Goal: Task Accomplishment & Management: Use online tool/utility

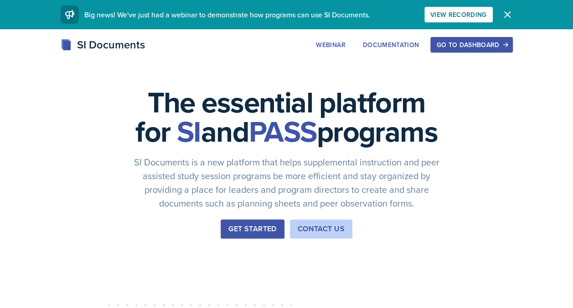
click at [465, 43] on div "Go to Dashboard" at bounding box center [472, 44] width 70 height 7
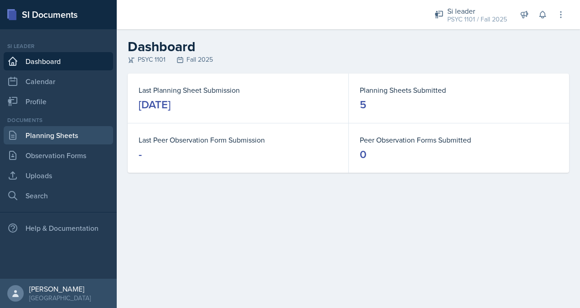
click at [74, 139] on link "Planning Sheets" at bounding box center [58, 135] width 109 height 18
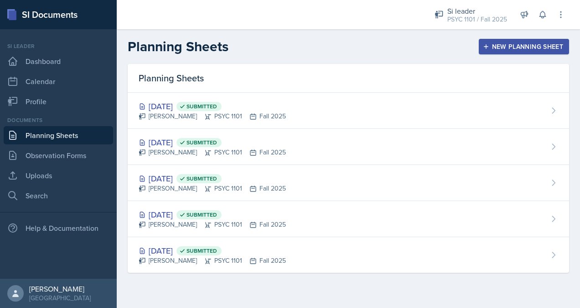
click at [531, 48] on div "New Planning Sheet" at bounding box center [524, 46] width 78 height 7
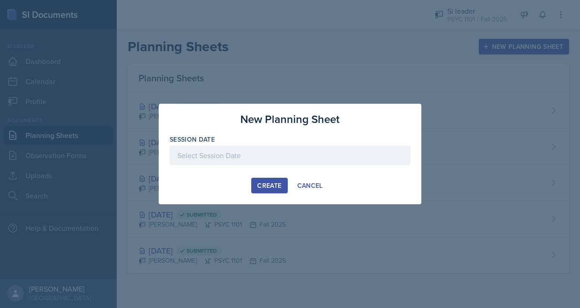
click at [323, 152] on div at bounding box center [290, 155] width 241 height 19
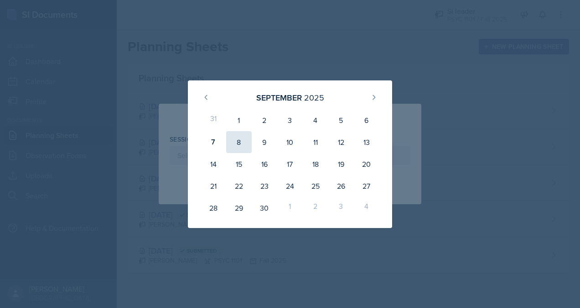
click at [241, 148] on div "8" at bounding box center [239, 142] width 26 height 22
type input "[DATE]"
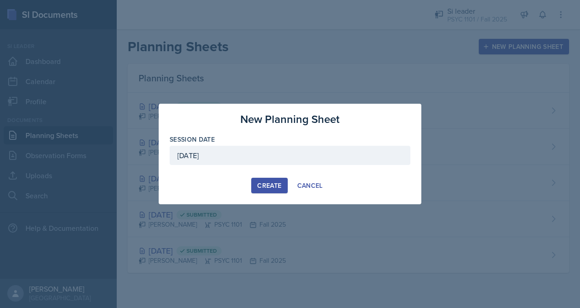
click at [283, 182] on button "Create" at bounding box center [269, 185] width 36 height 16
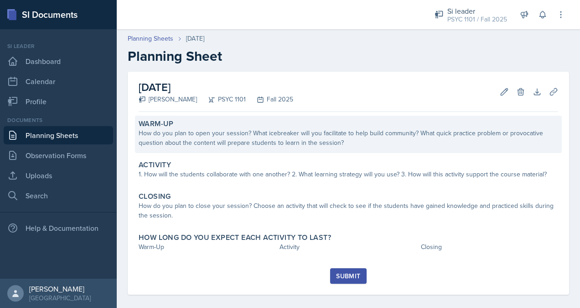
click at [264, 144] on div "How do you plan to open your session? What icebreaker will you facilitate to he…" at bounding box center [349, 137] width 420 height 19
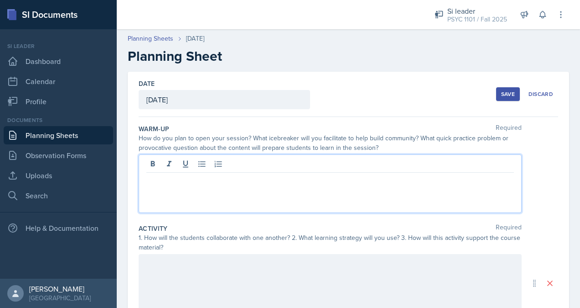
click at [261, 167] on div at bounding box center [330, 183] width 383 height 58
click at [193, 189] on p "2) Ice-breaker "Happy/Crappy"" at bounding box center [330, 190] width 368 height 11
click at [271, 190] on p "2) Ice-breaker: "Happy/Crappy"" at bounding box center [330, 190] width 368 height 11
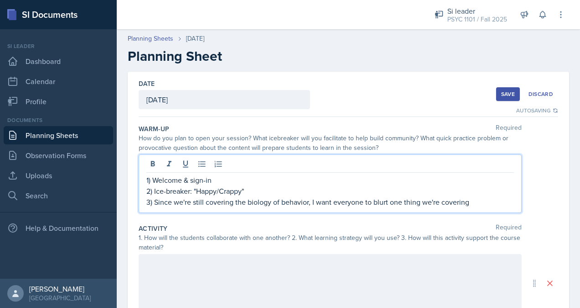
drag, startPoint x: 471, startPoint y: 202, endPoint x: 155, endPoint y: 210, distance: 315.8
click at [155, 210] on div "1) Welcome & sign-in 2) Ice-breaker: "Happy/Crappy" 3) Since we're still coveri…" at bounding box center [330, 183] width 383 height 58
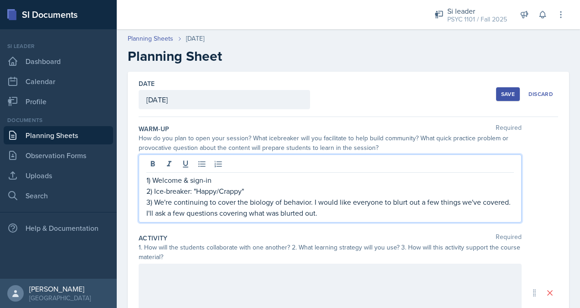
click at [155, 199] on p "3) We're continuing to cover the biology of behavior. I would like everyone to …" at bounding box center [330, 207] width 368 height 22
click at [153, 198] on p "3) "We're continuing to cover the biology of behavior. I would like everyone to…" at bounding box center [330, 207] width 368 height 22
drag, startPoint x: 214, startPoint y: 210, endPoint x: 223, endPoint y: 212, distance: 8.3
click at [215, 210] on p "3) I begin by stating, "We're continuing to cover the biology of behavior. I wo…" at bounding box center [330, 207] width 368 height 22
click at [399, 211] on p "3) I begin by stating, "We're continuing to cover the biology of behavior. I wo…" at bounding box center [330, 207] width 368 height 22
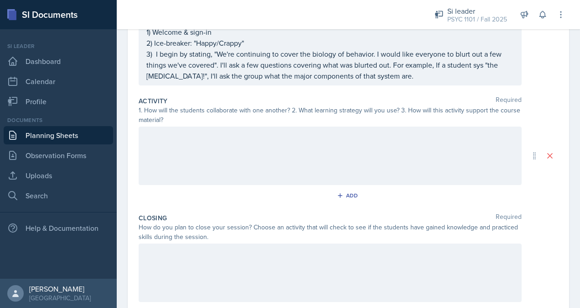
click at [257, 143] on div at bounding box center [330, 155] width 383 height 58
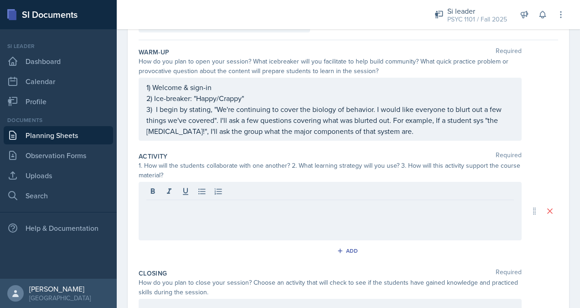
scroll to position [78, 0]
